Goal: Obtain resource: Obtain resource

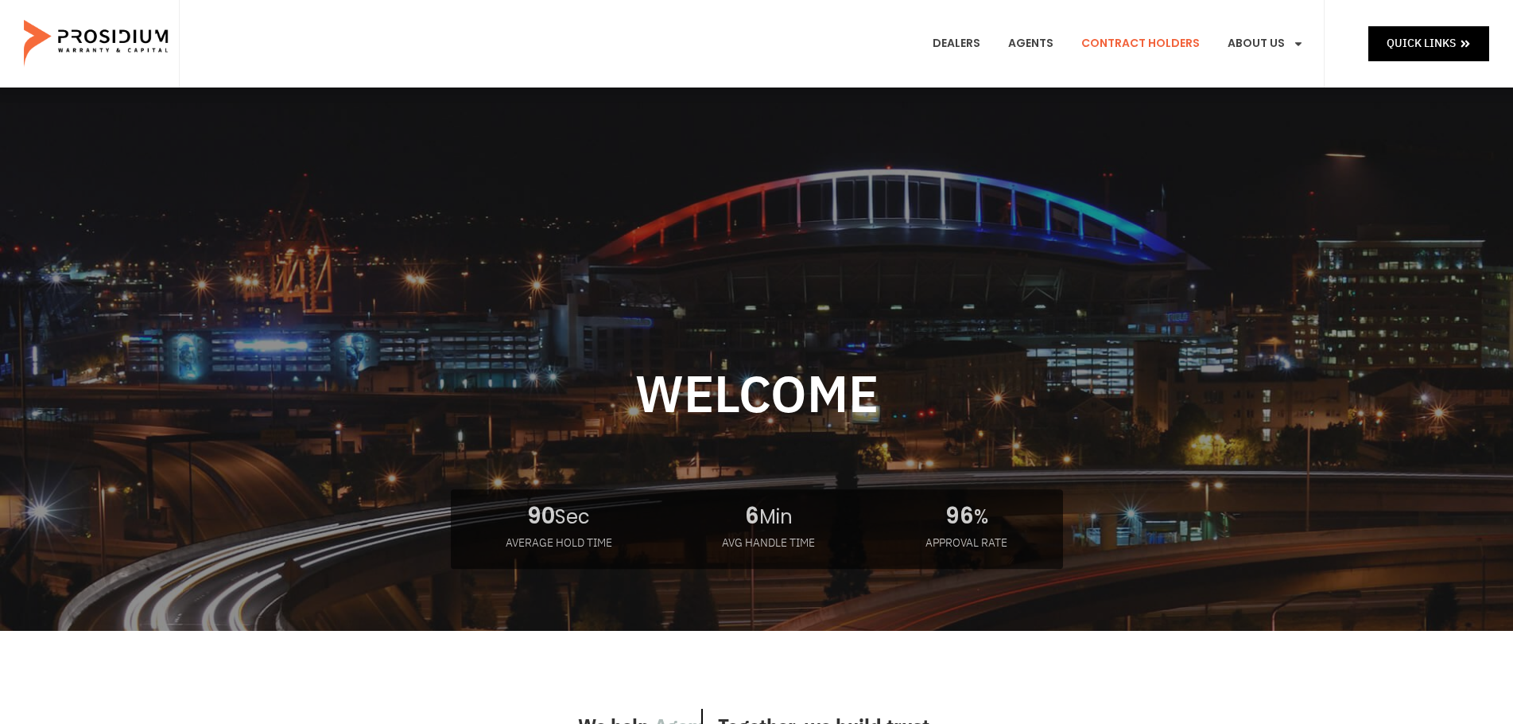
click at [1155, 44] on link "Contract Holders" at bounding box center [1141, 43] width 142 height 59
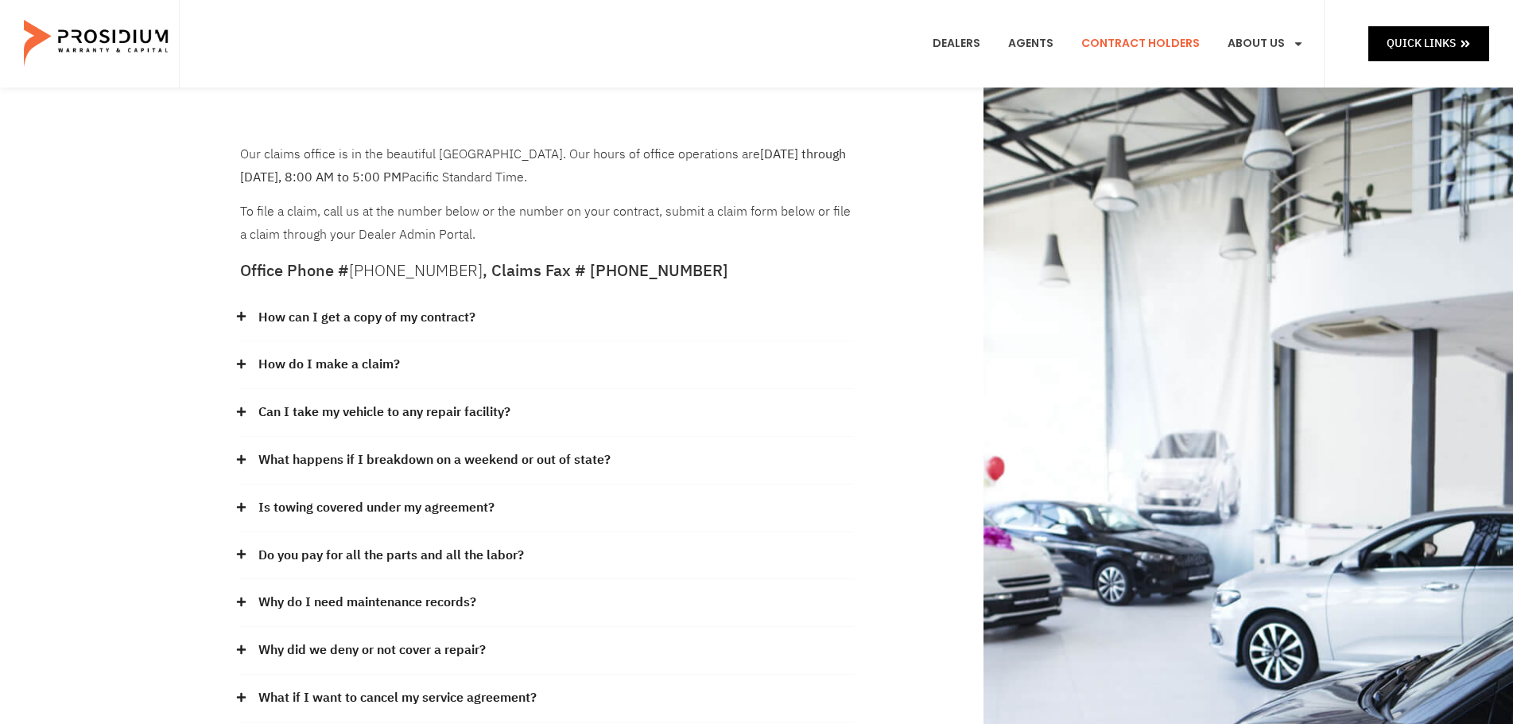
click at [456, 316] on link "How can I get a copy of my contract?" at bounding box center [366, 317] width 217 height 23
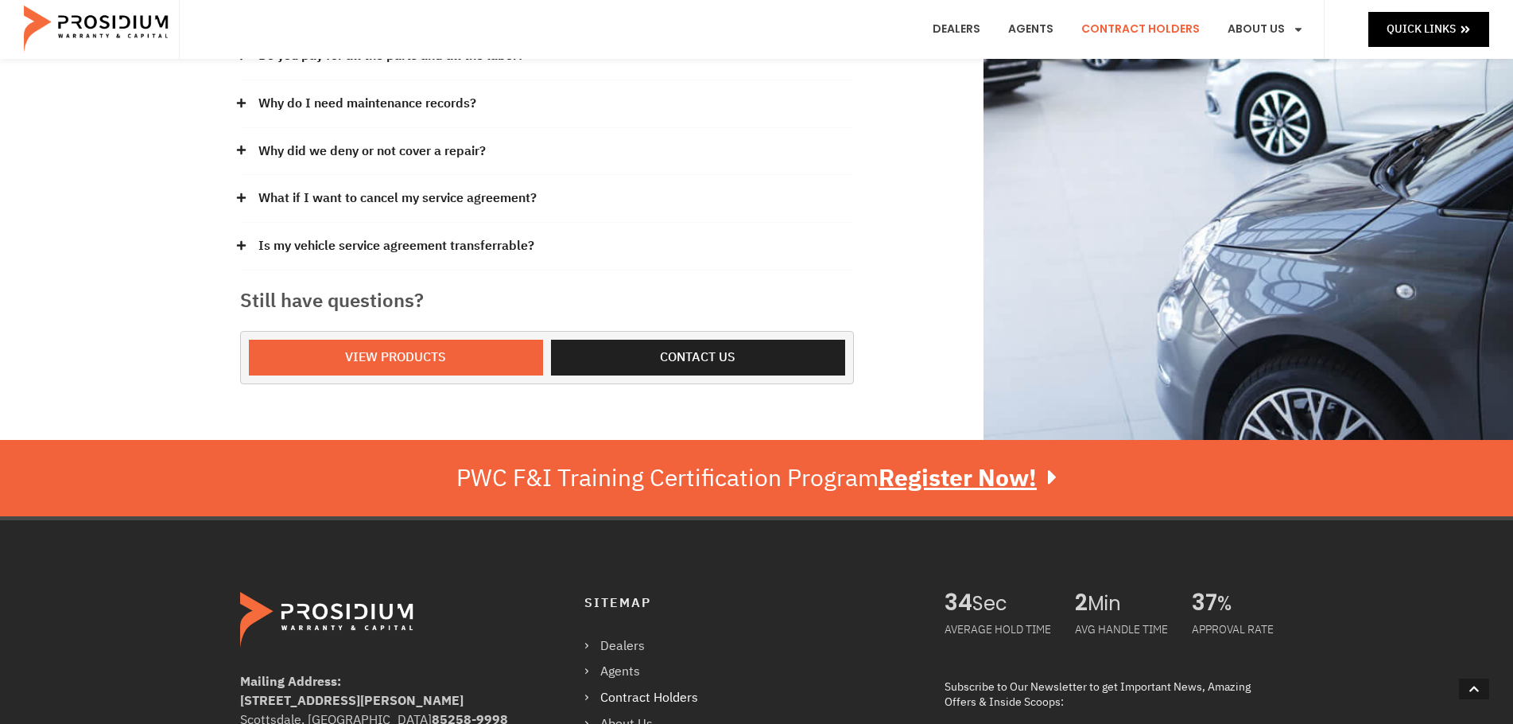
scroll to position [590, 0]
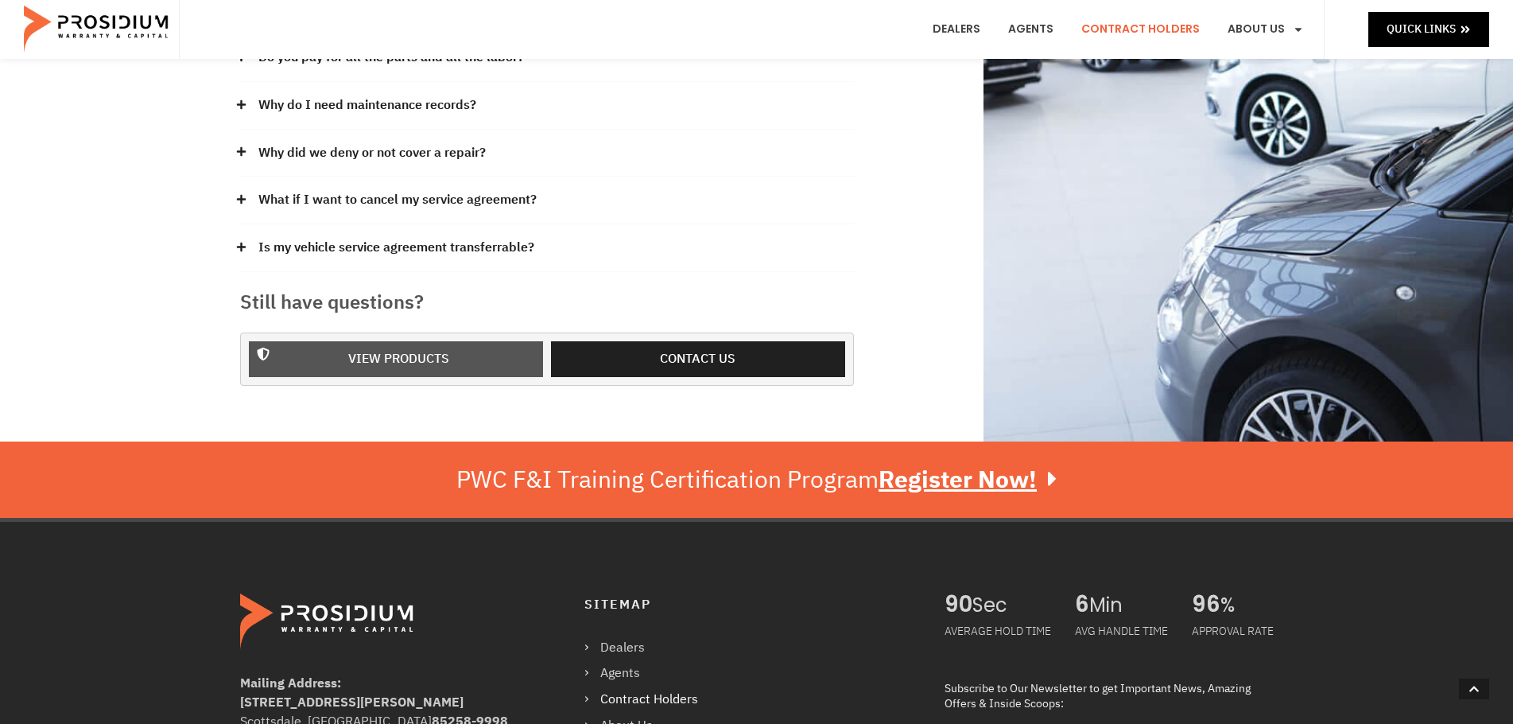
click at [419, 362] on span "View Products" at bounding box center [398, 359] width 101 height 23
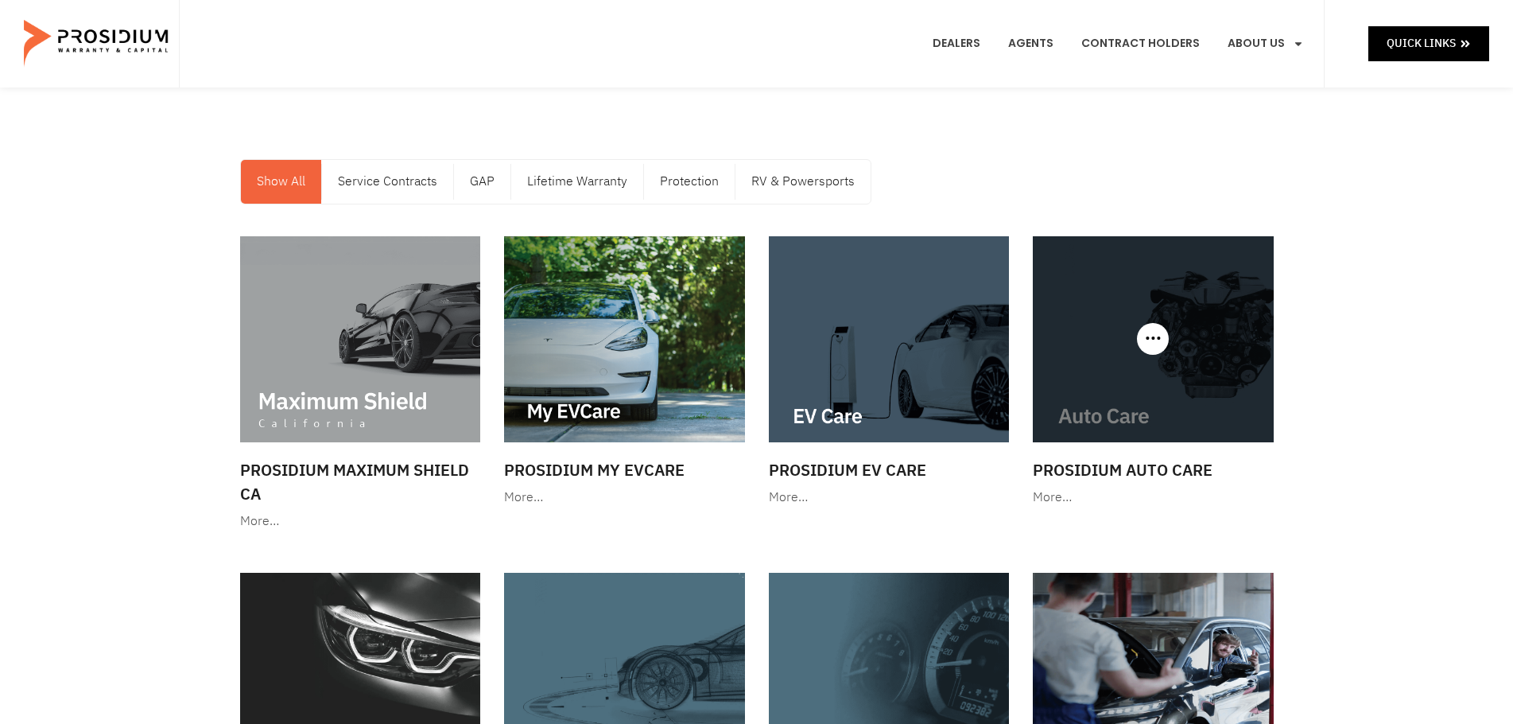
click at [1128, 403] on img at bounding box center [1153, 339] width 241 height 206
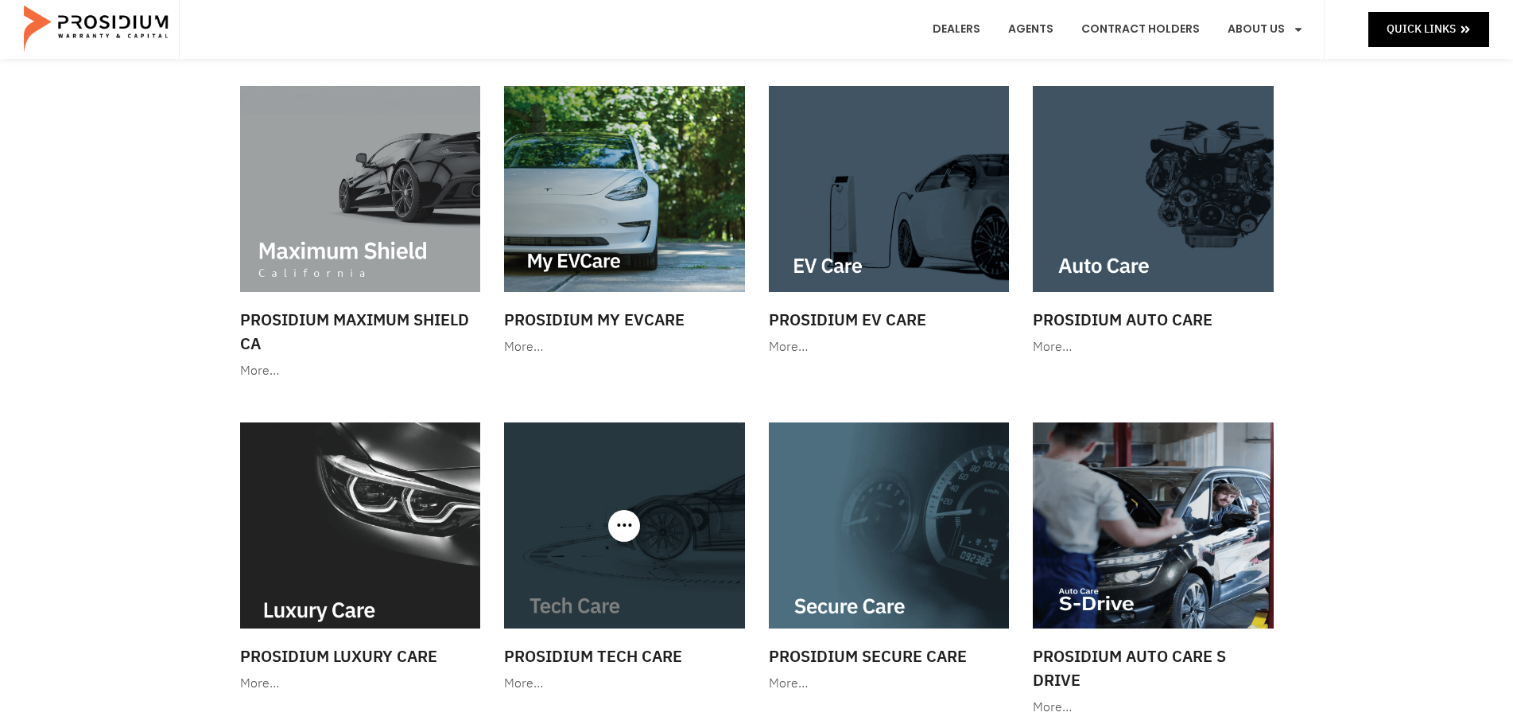
scroll to position [398, 0]
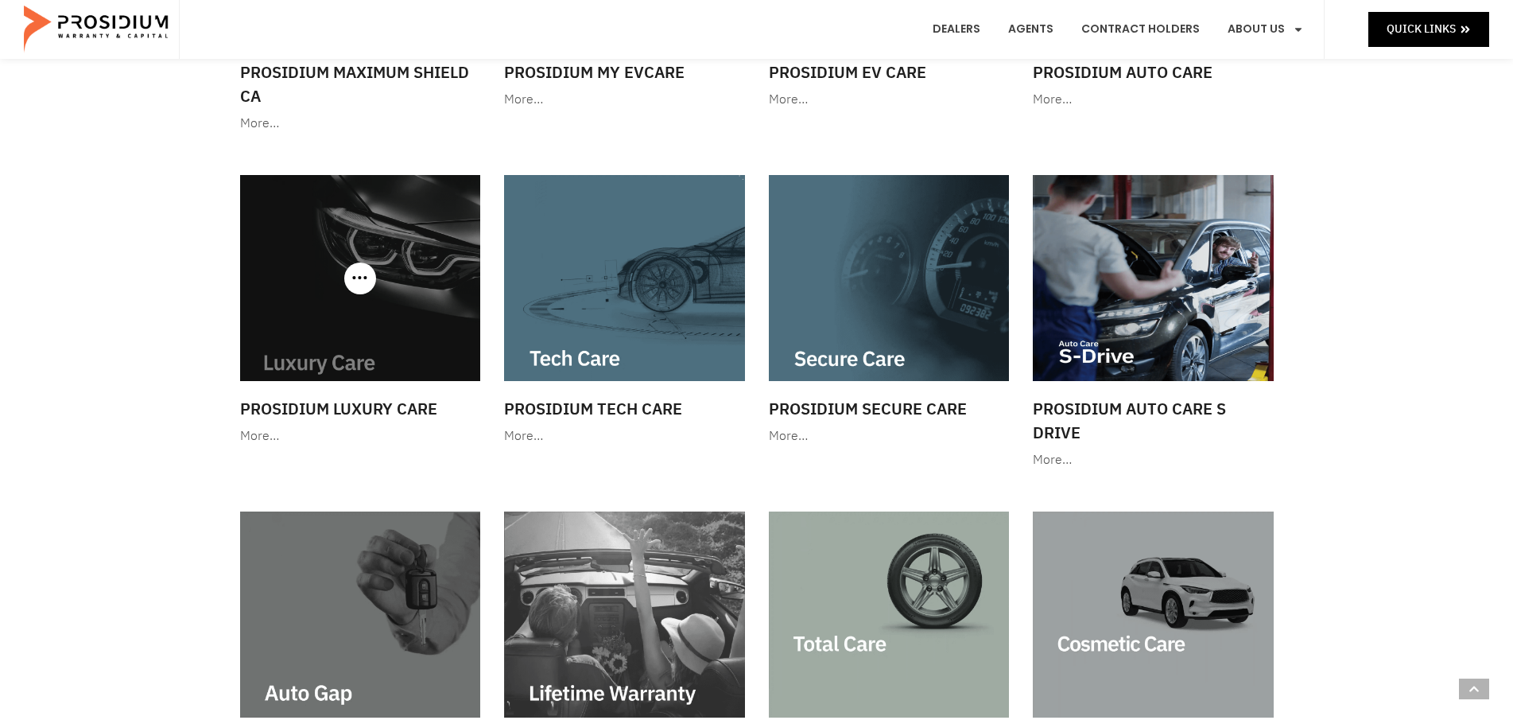
click at [293, 299] on img at bounding box center [360, 278] width 241 height 206
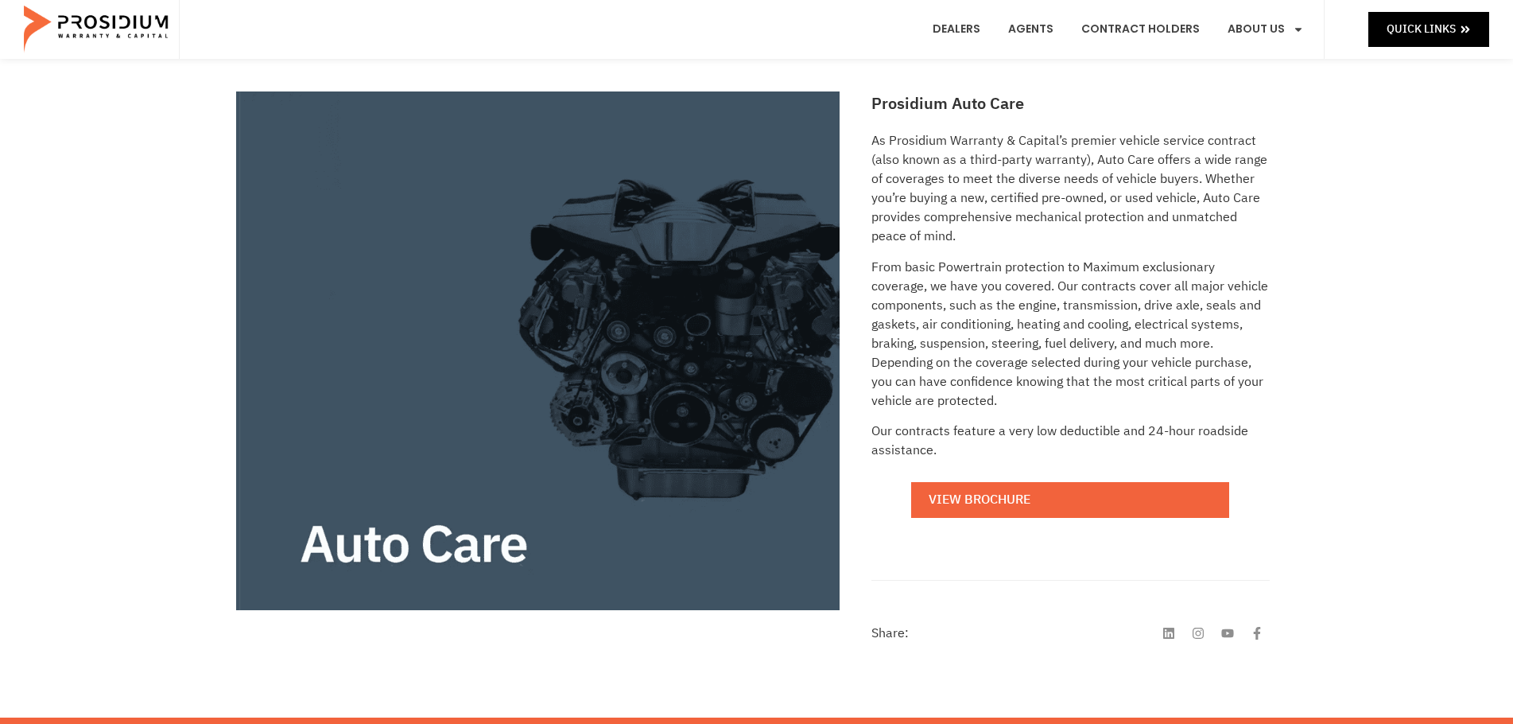
scroll to position [239, 0]
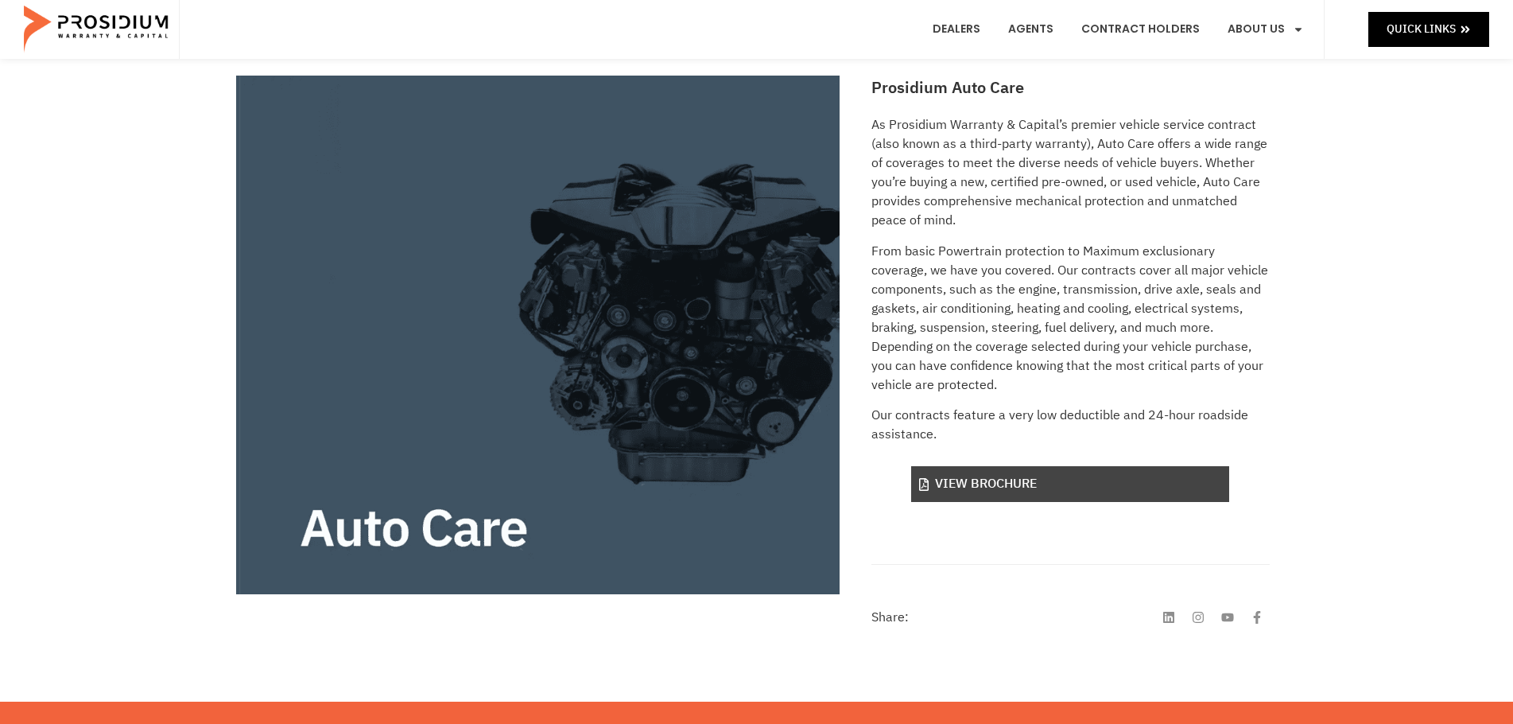
click at [1016, 474] on link "View Brochure" at bounding box center [1070, 484] width 318 height 36
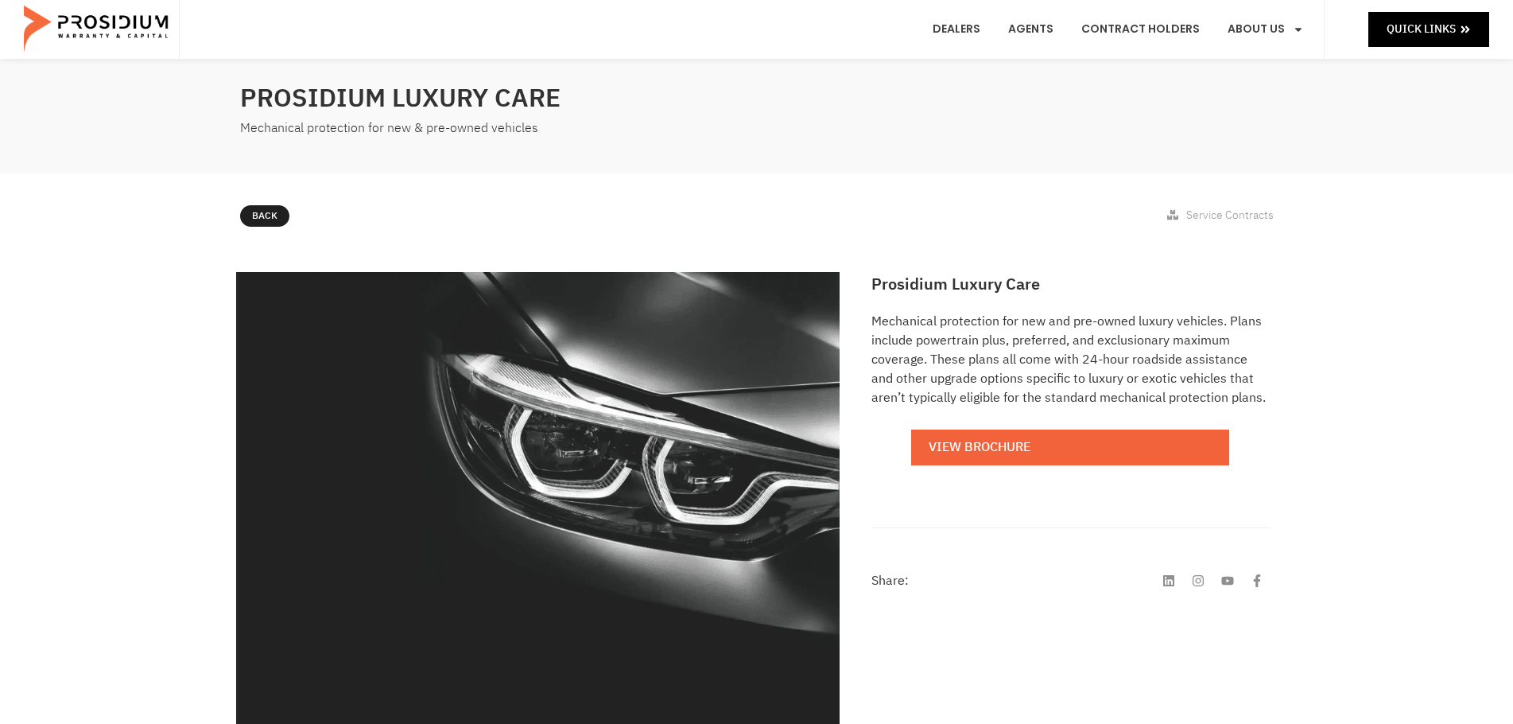
scroll to position [80, 0]
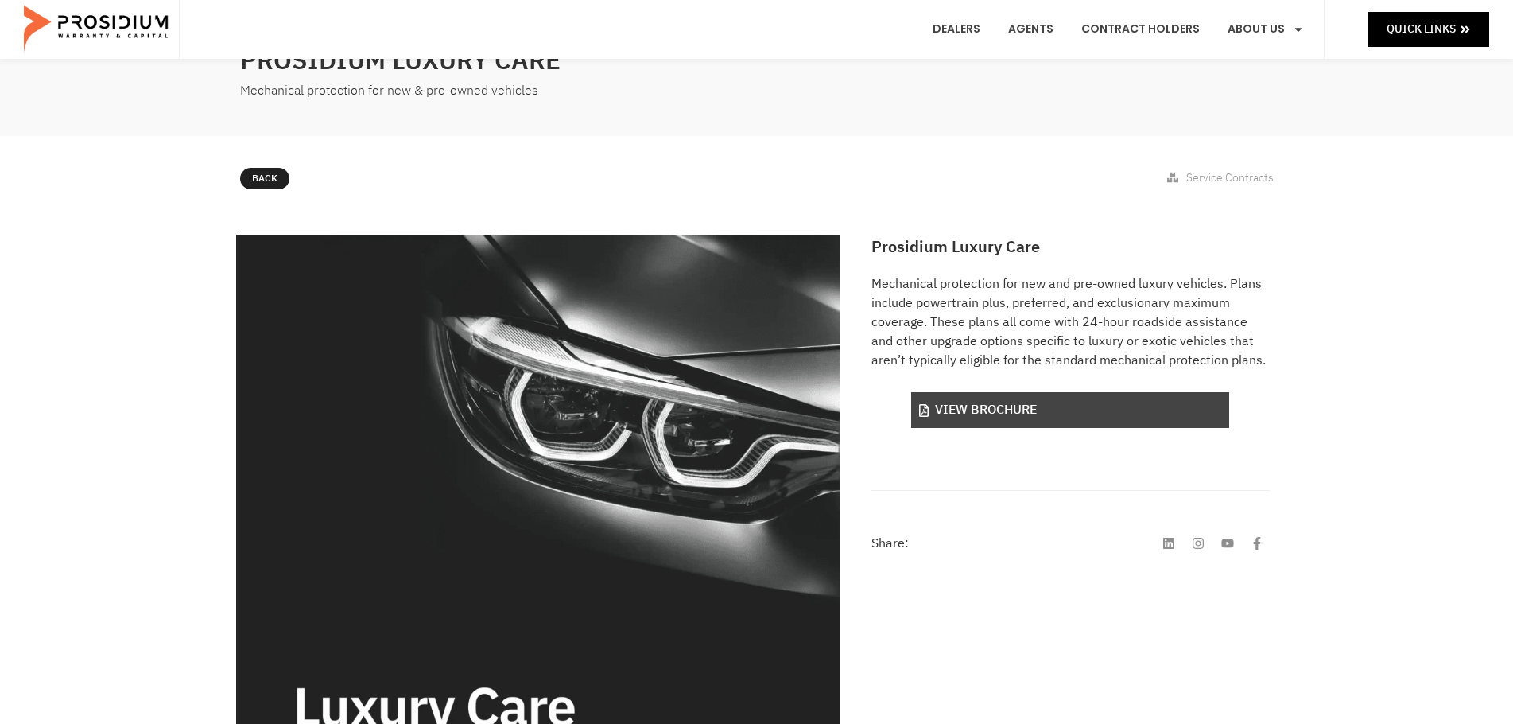
click at [1061, 394] on link "View Brochure" at bounding box center [1070, 410] width 318 height 36
